Goal: Information Seeking & Learning: Learn about a topic

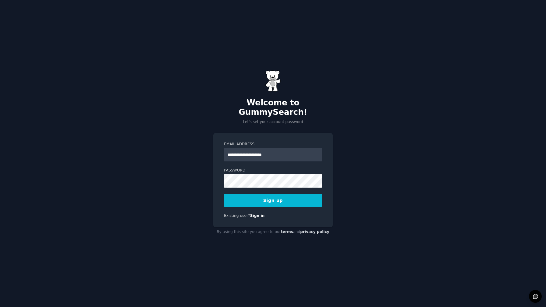
type input "**********"
click at [379, 188] on div "**********" at bounding box center [273, 153] width 546 height 307
click at [283, 195] on button "Sign up" at bounding box center [273, 200] width 98 height 13
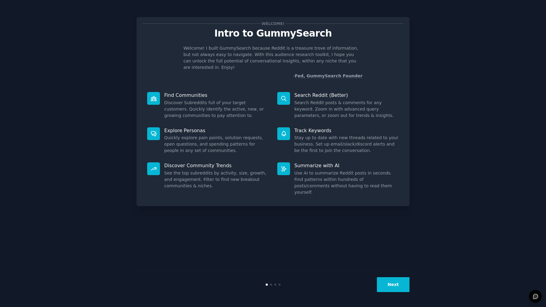
click at [217, 171] on dd "See the top subreddits by activity, size, growth, and engagement. Filter to fin…" at bounding box center [216, 179] width 104 height 19
click at [142, 160] on div "Welcome! Intro to GummySearch Welcome! I built GummySearch because Reddit is a …" at bounding box center [272, 111] width 273 height 189
click at [150, 162] on div at bounding box center [153, 168] width 13 height 13
click at [403, 294] on div "Next" at bounding box center [272, 284] width 273 height 28
click at [403, 287] on button "Next" at bounding box center [393, 284] width 33 height 15
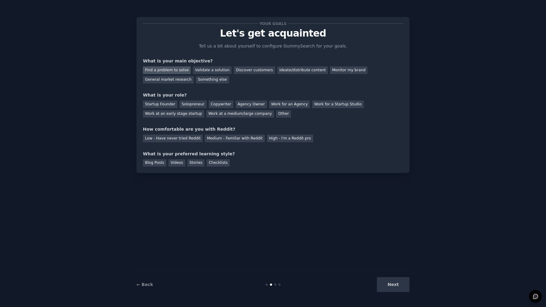
click at [173, 71] on div "Find a problem to solve" at bounding box center [167, 70] width 48 height 8
click at [203, 70] on div "Validate a solution" at bounding box center [212, 70] width 39 height 8
click at [189, 101] on div "Solopreneur" at bounding box center [192, 105] width 27 height 8
click at [225, 134] on div "Low - Have never tried Reddit Medium - Familiar with Reddit High - I'm a Reddit…" at bounding box center [273, 138] width 260 height 10
click at [169, 140] on div "Low - Have never tried Reddit" at bounding box center [173, 139] width 60 height 8
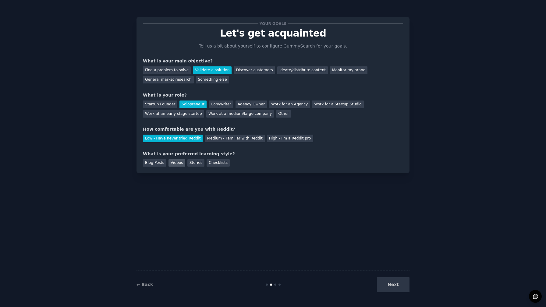
click at [176, 162] on div "Videos" at bounding box center [176, 163] width 17 height 8
click at [386, 285] on button "Next" at bounding box center [393, 284] width 33 height 15
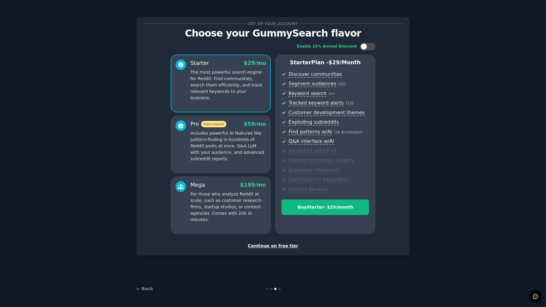
click at [269, 246] on div "Continue on free tier" at bounding box center [273, 246] width 260 height 6
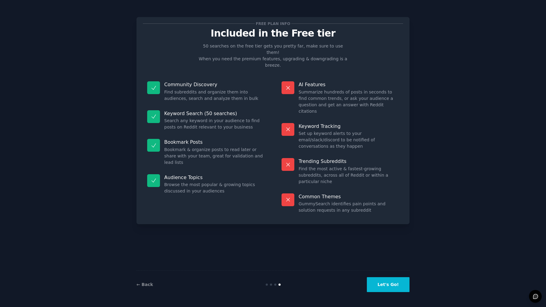
click at [387, 292] on div "← Back Let's Go!" at bounding box center [272, 284] width 273 height 28
click at [385, 285] on button "Let's Go!" at bounding box center [388, 284] width 43 height 15
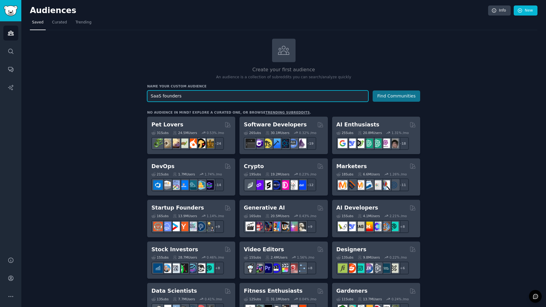
type input "SaaS founders"
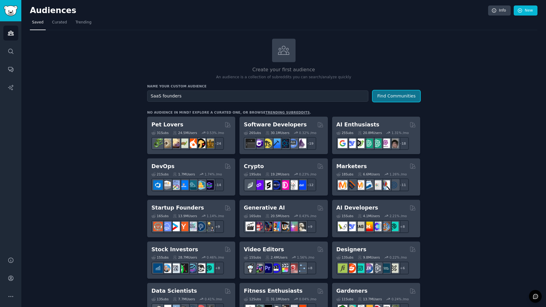
click at [390, 100] on button "Find Communities" at bounding box center [397, 95] width 48 height 11
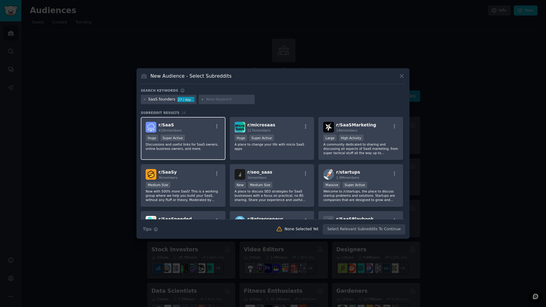
click at [199, 135] on div "Huge Super Active" at bounding box center [183, 139] width 75 height 8
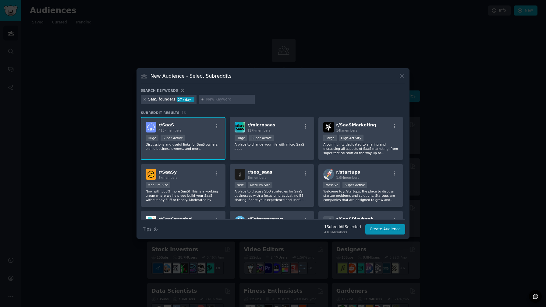
click at [206, 94] on div "Search keywords" at bounding box center [273, 91] width 264 height 6
click at [210, 95] on div at bounding box center [227, 100] width 56 height 10
click at [210, 97] on input "text" at bounding box center [229, 99] width 46 height 5
paste input "B2BSaaS"
type input "B2BSaaS"
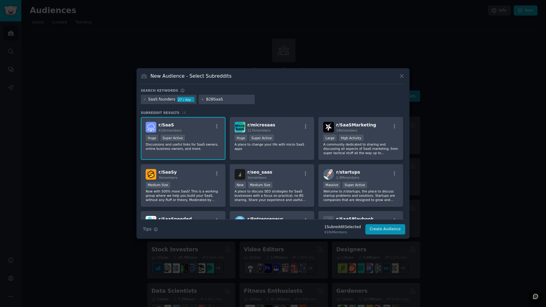
click at [157, 98] on div "SaaS founders" at bounding box center [161, 99] width 27 height 5
click at [164, 99] on div "SaaS founders" at bounding box center [161, 99] width 27 height 5
click at [204, 99] on div "B2BSaaS" at bounding box center [227, 100] width 56 height 10
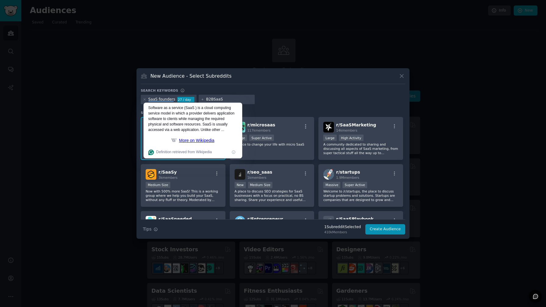
click at [243, 98] on input "B2BSaaS" at bounding box center [229, 99] width 46 height 5
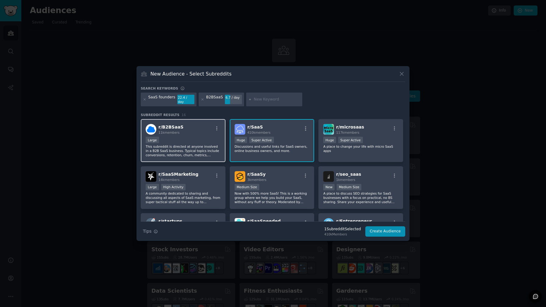
click at [193, 138] on div "Large" at bounding box center [183, 141] width 75 height 8
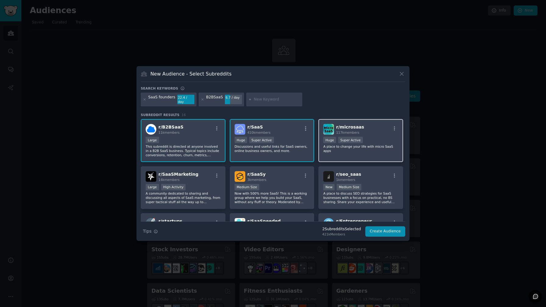
click at [349, 126] on span "r/ microsaas" at bounding box center [350, 127] width 28 height 5
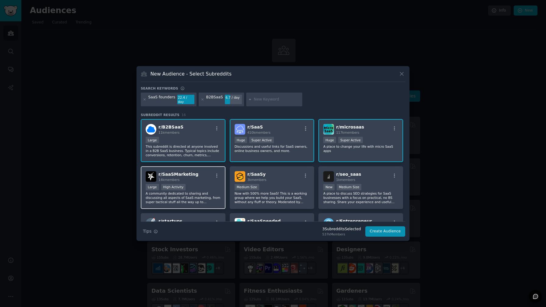
click at [206, 184] on div "Large High Activity" at bounding box center [183, 188] width 75 height 8
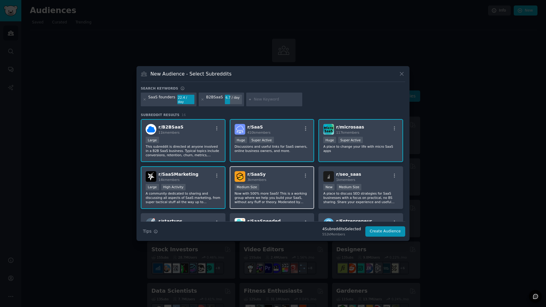
click at [284, 178] on div "r/ SaaSy 3k members" at bounding box center [272, 176] width 75 height 11
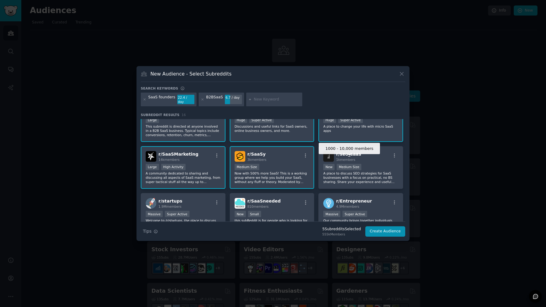
scroll to position [20, 0]
click at [285, 151] on div "r/ SaaSy 3k members" at bounding box center [272, 156] width 75 height 11
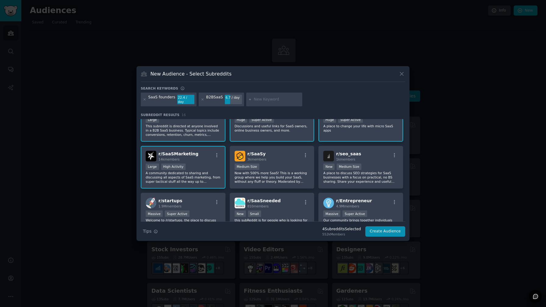
click at [207, 151] on div "r/ [DEMOGRAPHIC_DATA] 14k members" at bounding box center [183, 156] width 75 height 11
click at [269, 101] on input "text" at bounding box center [277, 99] width 46 height 5
type input ";"
type input "linkedin"
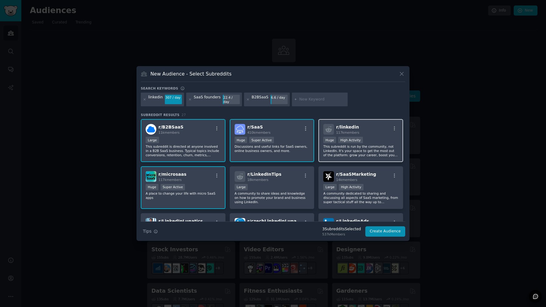
click at [366, 126] on div "r/ linkedin 117k members" at bounding box center [360, 129] width 75 height 11
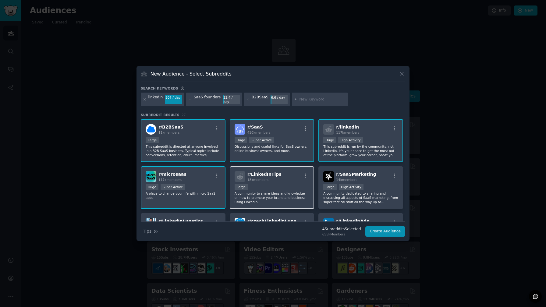
click at [276, 191] on p "A community to share ideas and knowledge on how to promote your brand and busin…" at bounding box center [272, 197] width 75 height 13
click at [302, 101] on input "text" at bounding box center [322, 99] width 46 height 5
paste input "indiehackers"
type input "indiehackers"
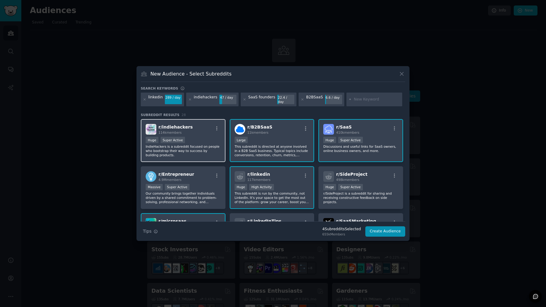
click at [202, 144] on p "IndieHackers is a subreddit focused on people who bootstrap their way to succes…" at bounding box center [183, 150] width 75 height 13
click at [380, 230] on button "Create Audience" at bounding box center [385, 231] width 40 height 10
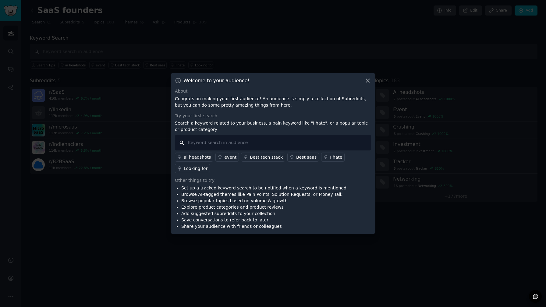
click at [294, 144] on input "text" at bounding box center [273, 143] width 196 height 16
click at [331, 155] on div "I hate" at bounding box center [336, 157] width 12 height 6
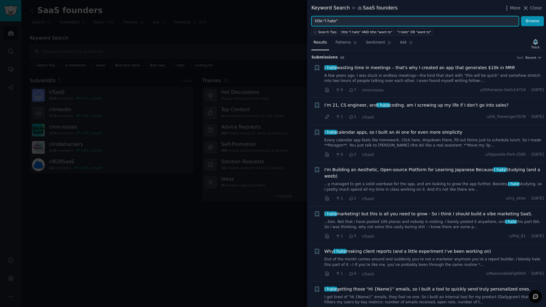
click at [340, 19] on input "title:"I hate"" at bounding box center [414, 21] width 207 height 10
click at [521, 16] on button "Browse" at bounding box center [532, 21] width 23 height 10
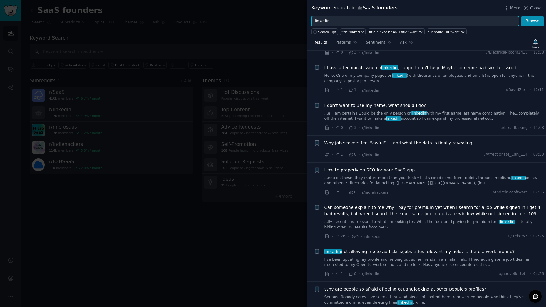
scroll to position [104, 0]
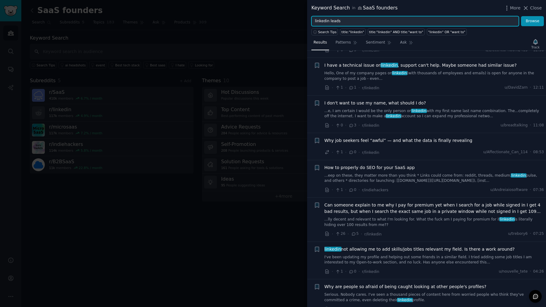
click at [521, 16] on button "Browse" at bounding box center [532, 21] width 23 height 10
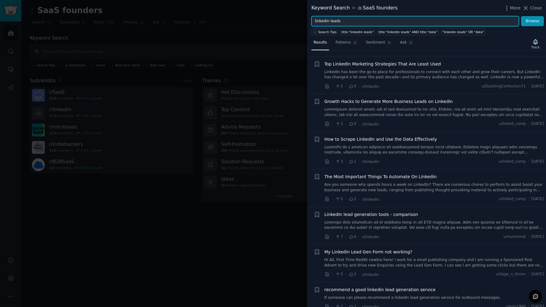
scroll to position [161, 0]
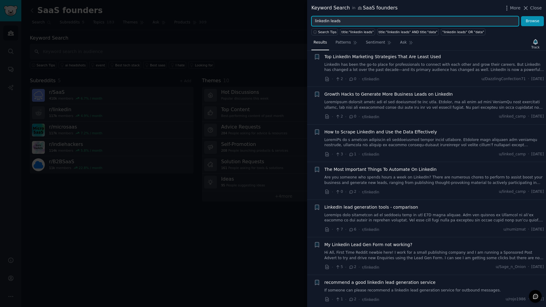
click at [334, 19] on input "linkedin leads" at bounding box center [414, 21] width 207 height 10
type input "linkedin content"
click at [521, 16] on button "Browse" at bounding box center [532, 21] width 23 height 10
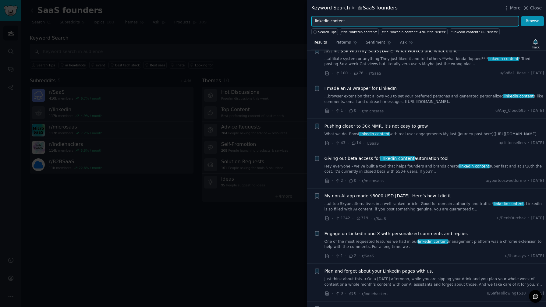
scroll to position [243, 0]
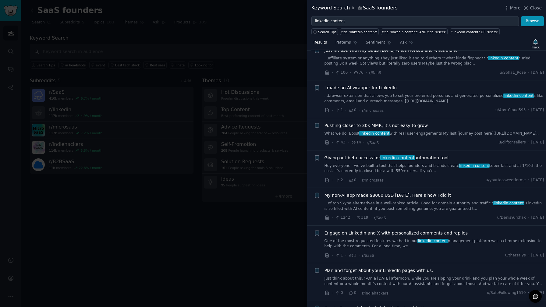
click at [238, 218] on div at bounding box center [273, 153] width 546 height 307
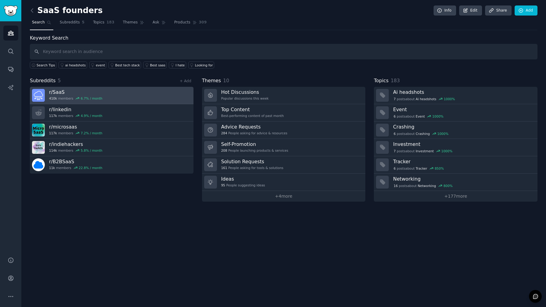
click at [105, 98] on link "r/ SaaS 410k members 6.7 % / month" at bounding box center [112, 95] width 164 height 17
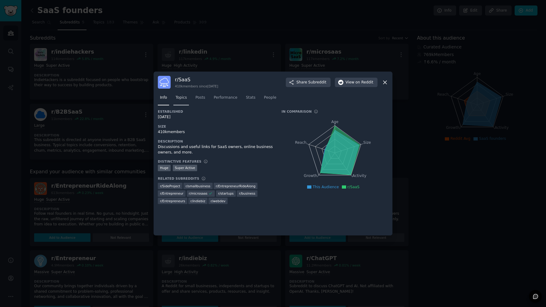
click at [182, 99] on span "Topics" at bounding box center [180, 97] width 11 height 5
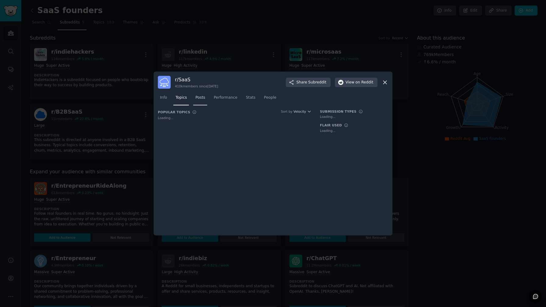
click at [195, 99] on span "Posts" at bounding box center [200, 97] width 10 height 5
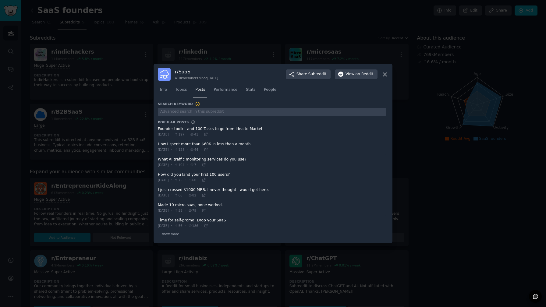
click at [90, 124] on div at bounding box center [273, 153] width 546 height 307
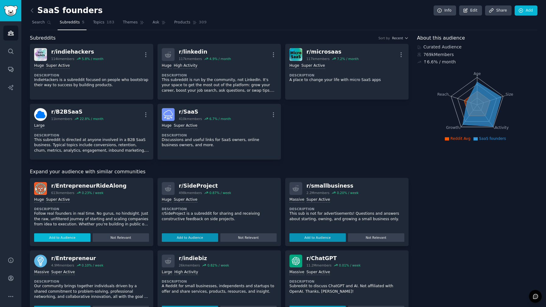
click at [80, 237] on button "Add to Audience" at bounding box center [62, 237] width 56 height 9
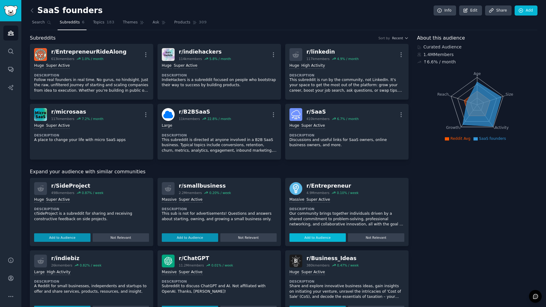
click at [333, 234] on button "Add to Audience" at bounding box center [317, 237] width 56 height 9
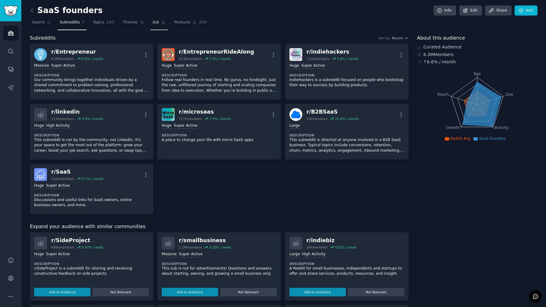
click at [162, 28] on link "Ask" at bounding box center [158, 24] width 17 height 12
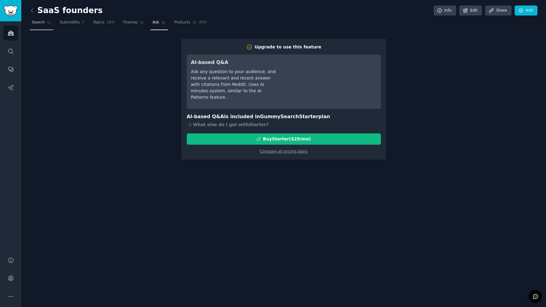
click at [45, 24] on link "Search" at bounding box center [41, 24] width 23 height 12
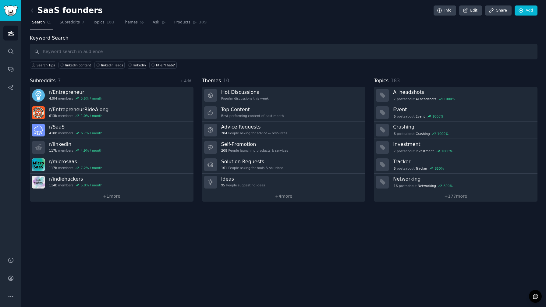
click at [84, 43] on div "Keyword Search Search Tips linkedin content linkedin leads linkedin title:"I ha…" at bounding box center [283, 51] width 507 height 34
click at [84, 50] on input "text" at bounding box center [283, 52] width 507 height 16
type input "linkedin leads"
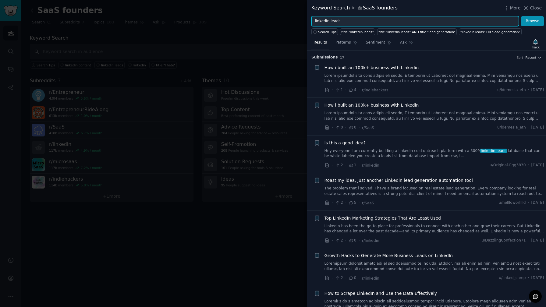
click at [329, 22] on input "linkedin leads" at bounding box center [414, 21] width 207 height 10
click at [521, 16] on button "Browse" at bounding box center [532, 21] width 23 height 10
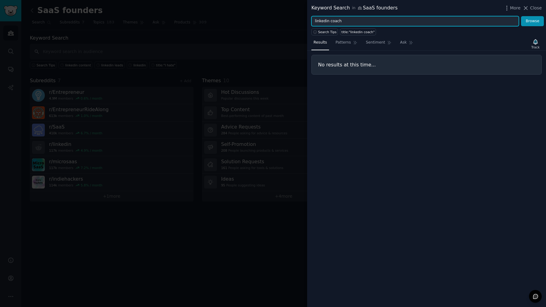
click at [334, 20] on input "linkedin coach" at bounding box center [414, 21] width 207 height 10
type input "linkedin content"
click at [521, 16] on button "Browse" at bounding box center [532, 21] width 23 height 10
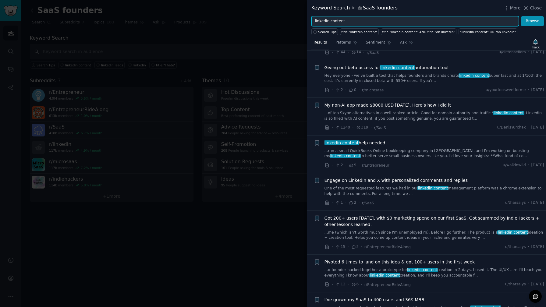
scroll to position [335, 0]
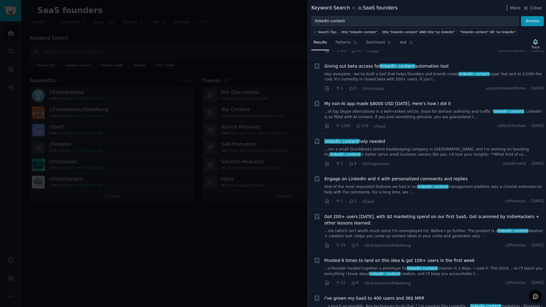
click at [344, 140] on li "+ linkedin content help needed ...run a small QuickBooks Online bookkeeping com…" at bounding box center [426, 152] width 239 height 37
click at [344, 142] on li "+ linkedin content help needed ...run a small QuickBooks Online bookkeeping com…" at bounding box center [426, 152] width 239 height 37
click at [343, 144] on span "linkedin content" at bounding box center [341, 141] width 35 height 5
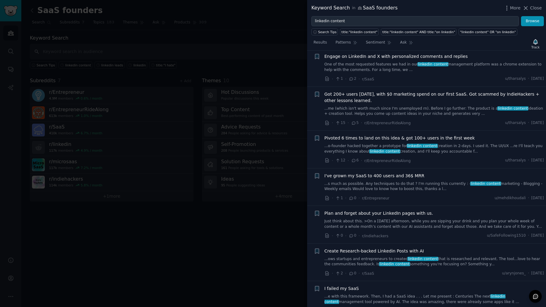
scroll to position [595, 0]
click at [341, 172] on span "I've grown my SaaS to 400 users and 36$ MRR" at bounding box center [374, 175] width 100 height 6
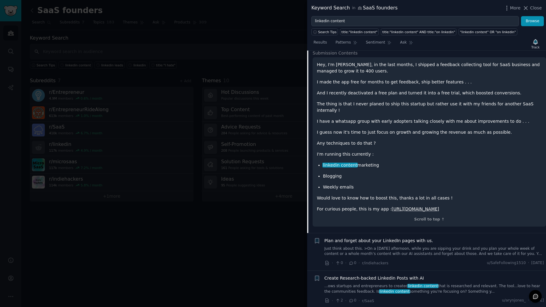
scroll to position [633, 0]
click at [345, 150] on p "I'm running this currently :" at bounding box center [429, 153] width 225 height 6
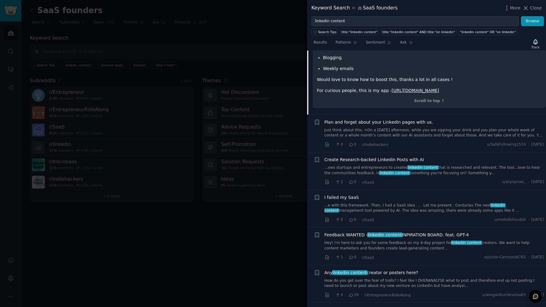
scroll to position [751, 0]
click at [341, 194] on span "I failed my SaaS" at bounding box center [341, 197] width 34 height 6
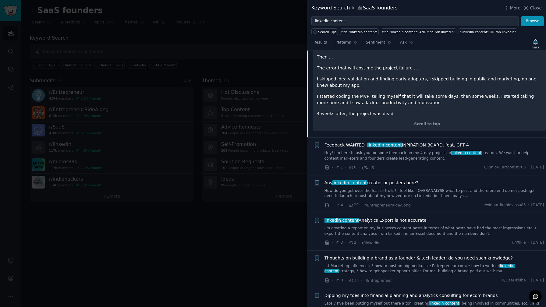
scroll to position [929, 0]
click at [381, 186] on span "Any linkedin content creator or posters here?" at bounding box center [371, 182] width 94 height 6
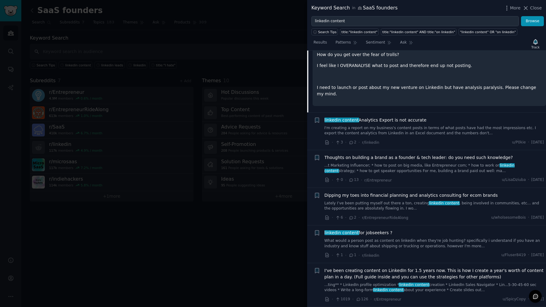
scroll to position [835, 0]
click at [297, 256] on div at bounding box center [273, 153] width 546 height 307
